Goal: Task Accomplishment & Management: Manage account settings

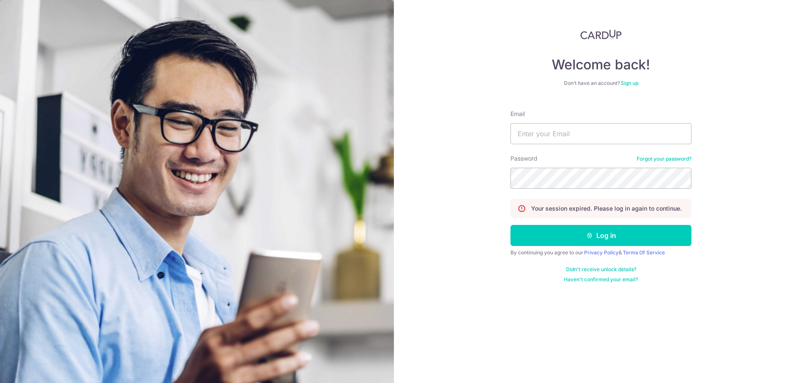
click at [607, 235] on div at bounding box center [616, 212] width 173 height 137
type input "[PERSON_NAME][EMAIL_ADDRESS][DOMAIN_NAME]"
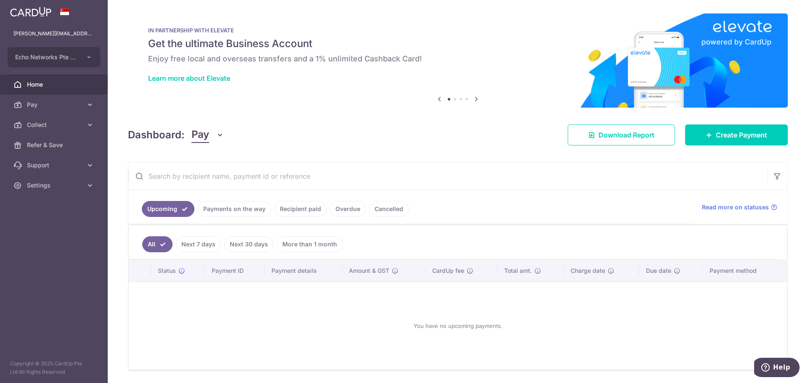
click at [221, 215] on link "Payments on the way" at bounding box center [234, 209] width 73 height 16
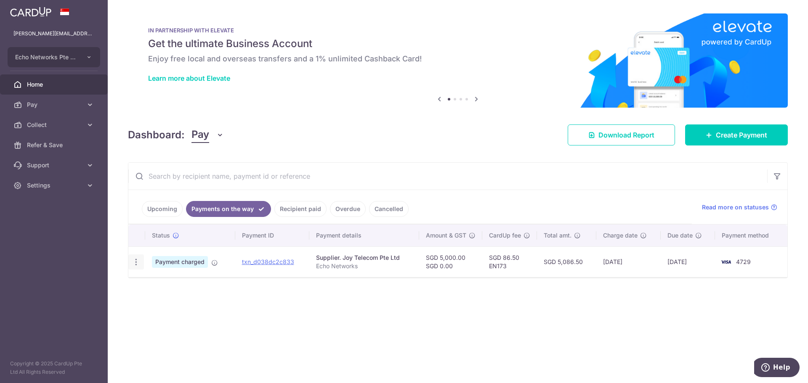
click at [140, 263] on icon "button" at bounding box center [136, 262] width 9 height 9
click at [156, 282] on span "PDF Receipt" at bounding box center [180, 285] width 57 height 8
